Goal: Manage account settings

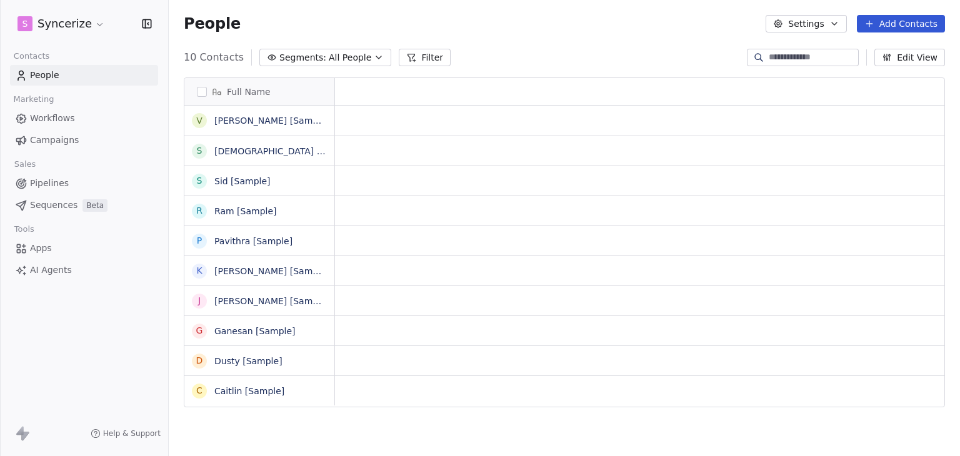
scroll to position [10, 10]
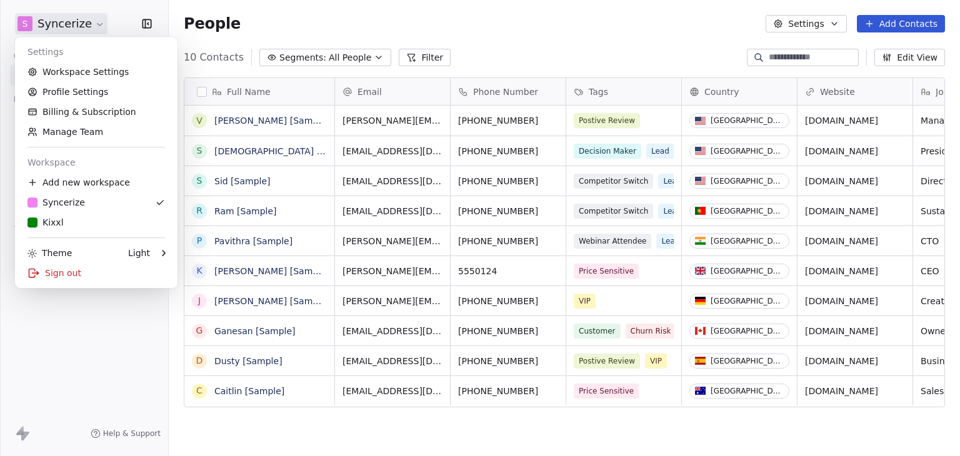
click at [83, 24] on html "S Syncerize Contacts People Marketing Workflows Campaigns Sales Pipelines Seque…" at bounding box center [480, 228] width 960 height 456
click at [104, 76] on link "Workspace Settings" at bounding box center [96, 72] width 153 height 20
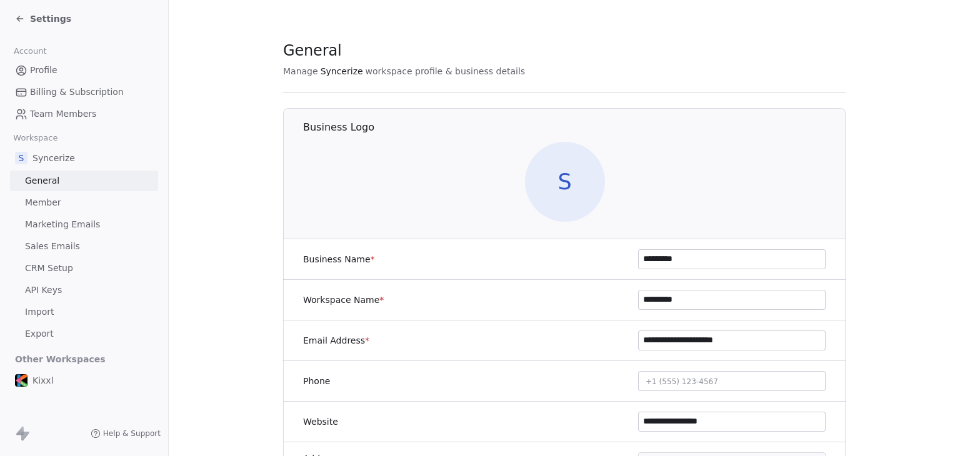
click at [46, 251] on span "Sales Emails" at bounding box center [52, 246] width 55 height 13
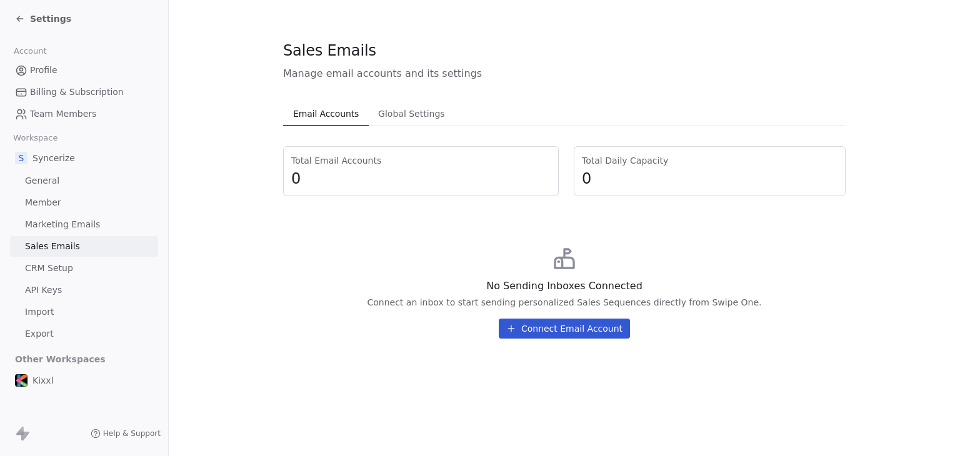
click at [27, 26] on div "Settings" at bounding box center [86, 19] width 143 height 18
click at [30, 23] on span "Settings" at bounding box center [50, 19] width 41 height 13
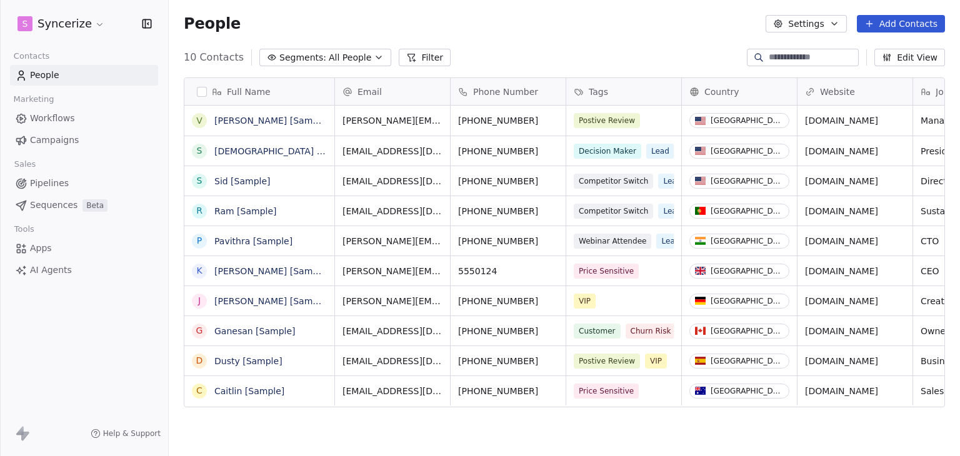
scroll to position [391, 782]
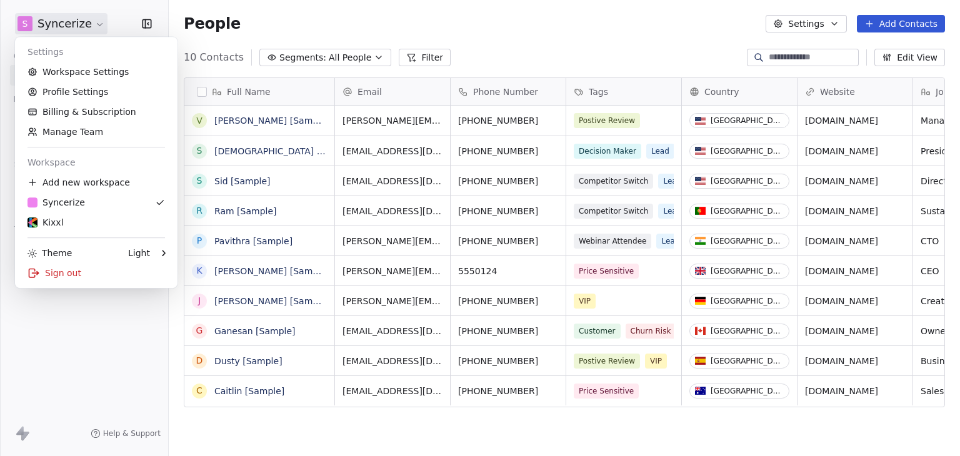
click at [30, 23] on html "S Syncerize Contacts People Marketing Workflows Campaigns Sales Pipelines Seque…" at bounding box center [480, 228] width 960 height 456
click at [60, 232] on link "Kixxl" at bounding box center [96, 223] width 153 height 20
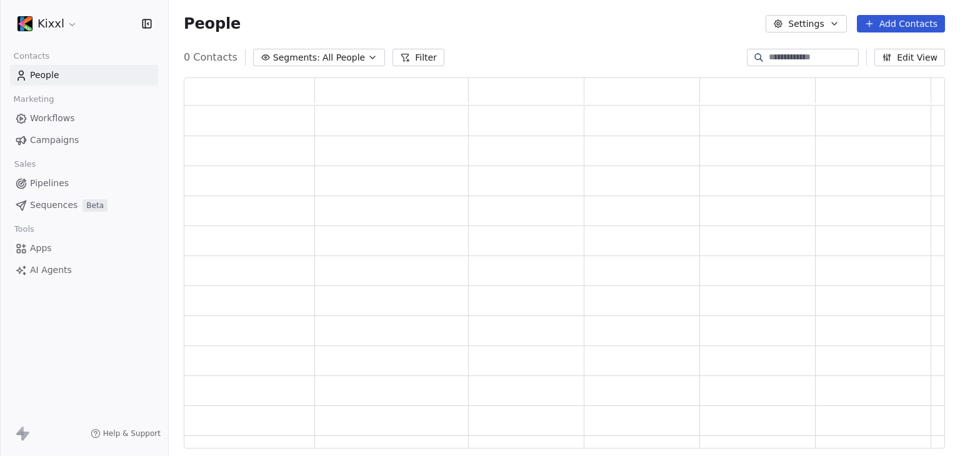
scroll to position [361, 752]
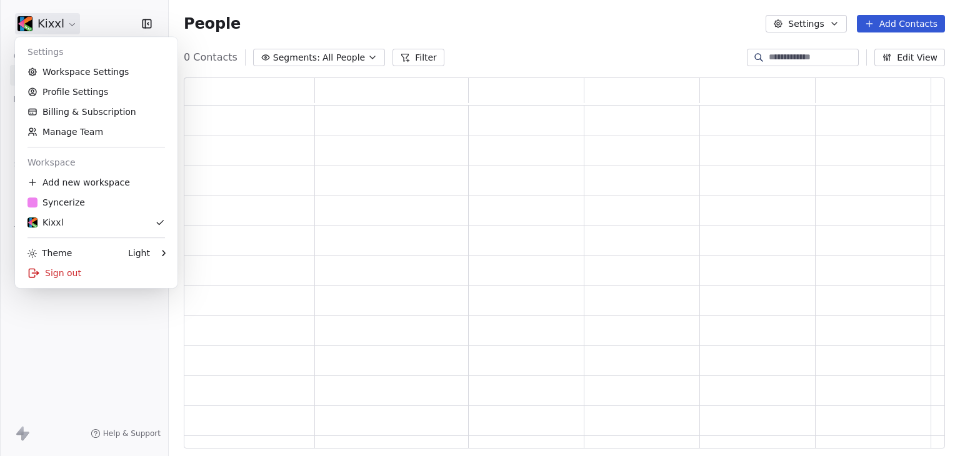
click at [48, 33] on html "Kixxl Contacts People Marketing Workflows Campaigns Sales Pipelines Sequences B…" at bounding box center [480, 228] width 960 height 456
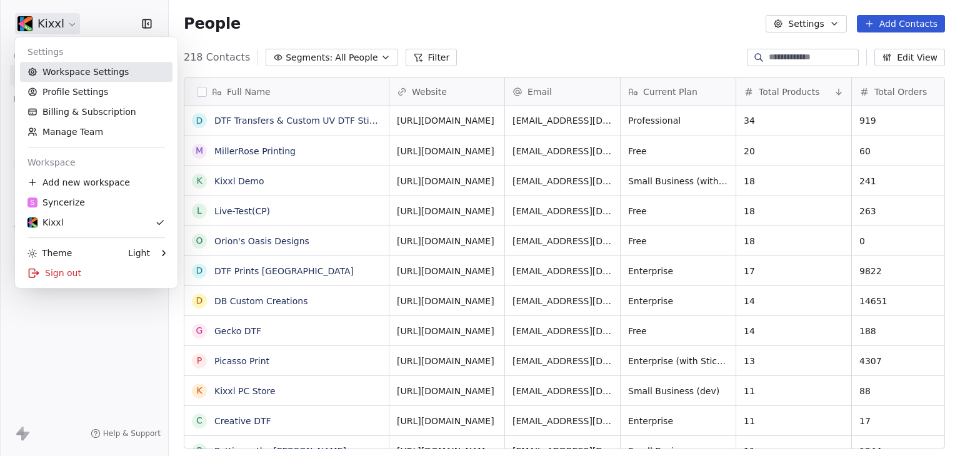
click at [78, 71] on link "Workspace Settings" at bounding box center [96, 72] width 153 height 20
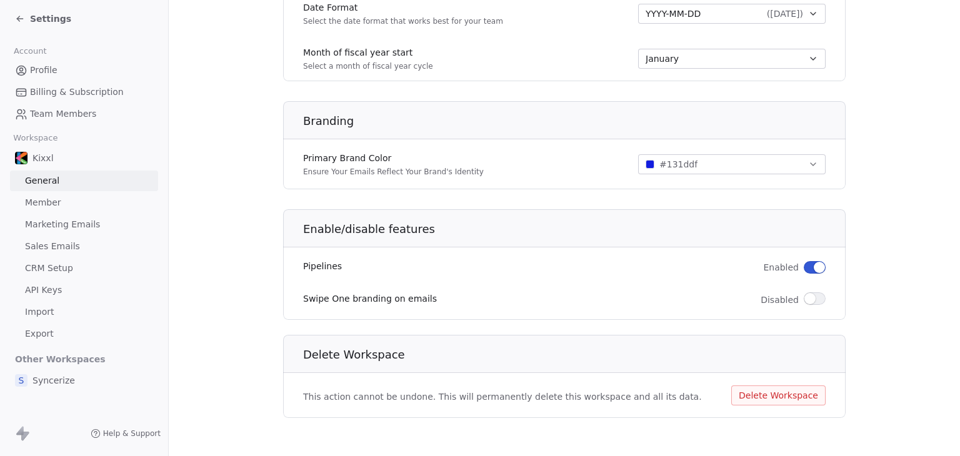
scroll to position [713, 0]
click at [53, 241] on span "Sales Emails" at bounding box center [52, 246] width 55 height 13
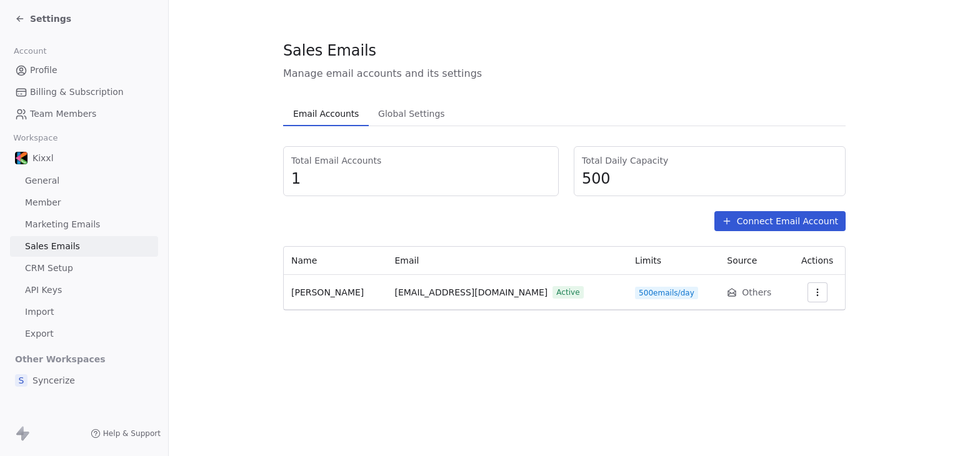
click at [813, 296] on icon "button" at bounding box center [818, 293] width 10 height 10
click at [795, 316] on span "Settings" at bounding box center [793, 320] width 36 height 13
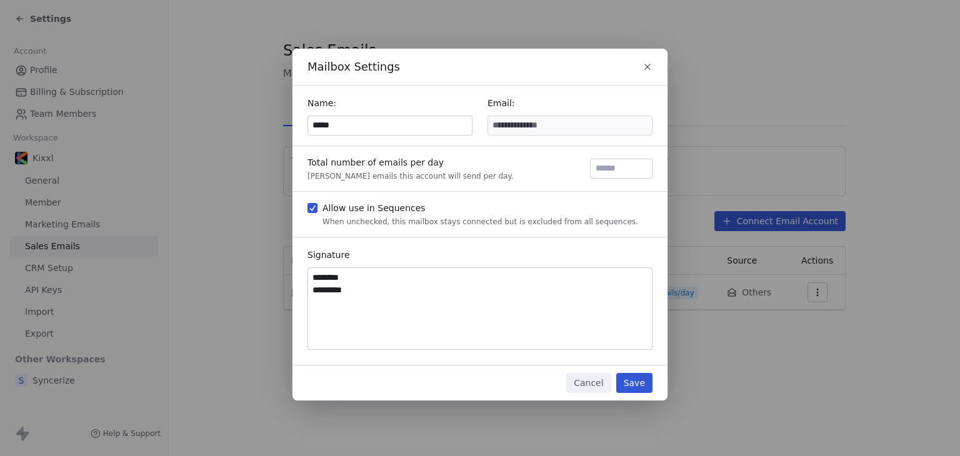
click at [413, 129] on input "*****" at bounding box center [390, 125] width 164 height 19
click at [648, 69] on icon "button" at bounding box center [648, 67] width 10 height 10
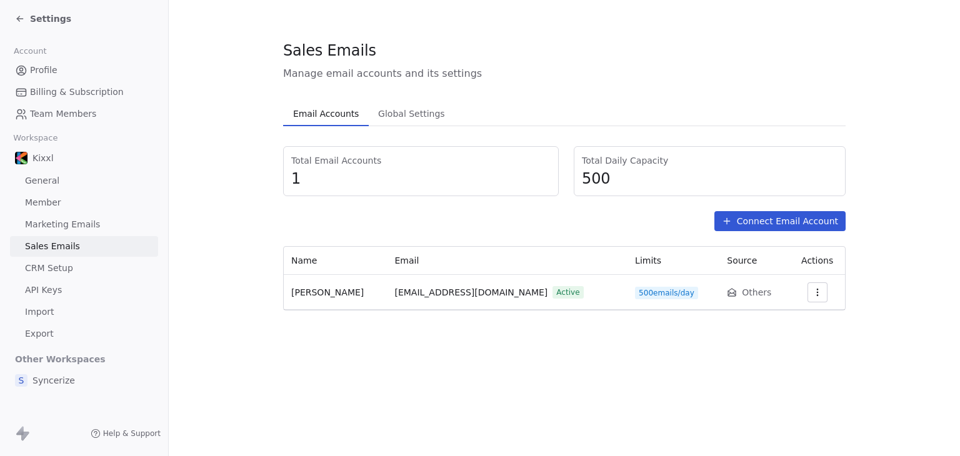
click at [813, 289] on icon "button" at bounding box center [818, 293] width 10 height 10
click at [791, 318] on span "Settings" at bounding box center [793, 320] width 36 height 13
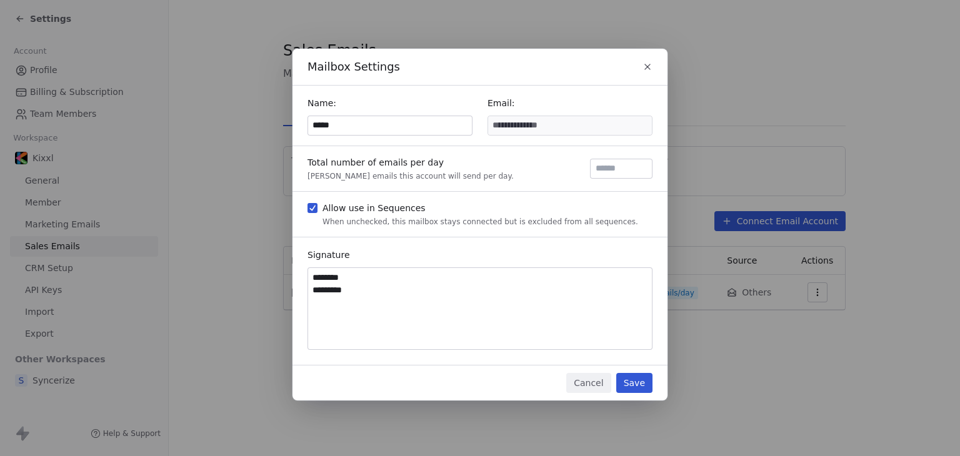
click at [650, 67] on icon "button" at bounding box center [648, 67] width 10 height 10
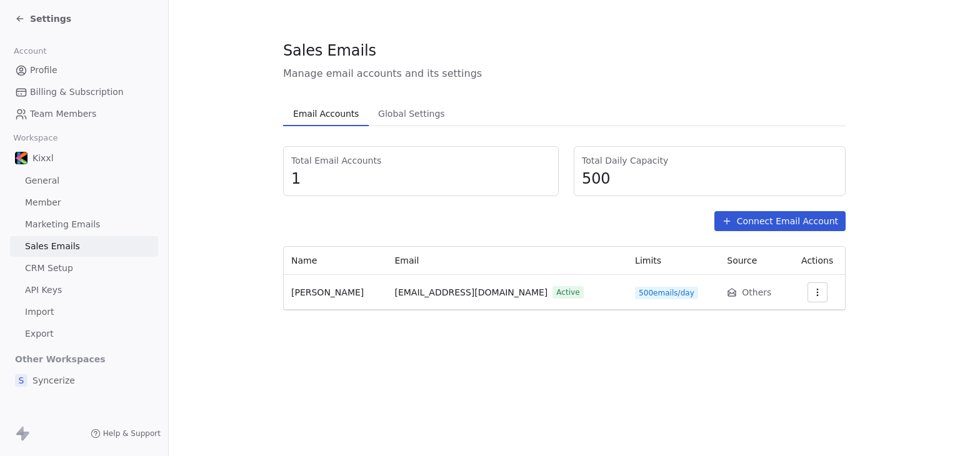
click at [381, 367] on div "Sales Emails Manage email accounts and its settings Email Accounts Email Accoun…" at bounding box center [565, 228] width 792 height 456
click at [48, 23] on span "Settings" at bounding box center [50, 19] width 41 height 13
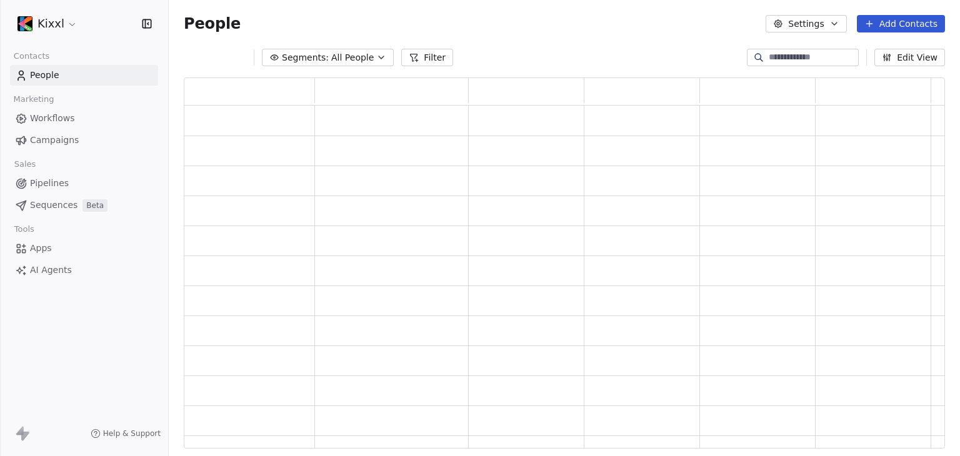
scroll to position [361, 752]
click at [51, 13] on html "Kixxl Contacts People Marketing Workflows Campaigns Sales Pipelines Sequences B…" at bounding box center [480, 228] width 960 height 456
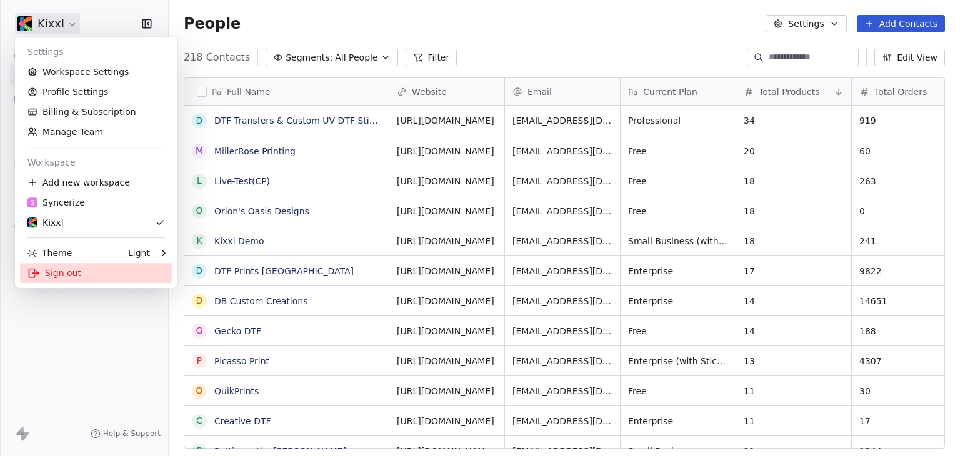
scroll to position [391, 782]
click at [73, 269] on div "Sign out" at bounding box center [96, 273] width 153 height 20
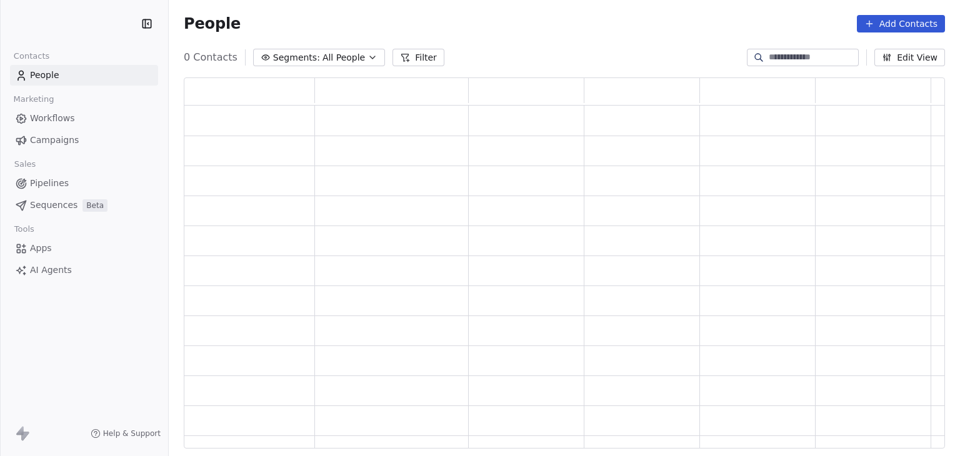
scroll to position [361, 752]
